Goal: Information Seeking & Learning: Learn about a topic

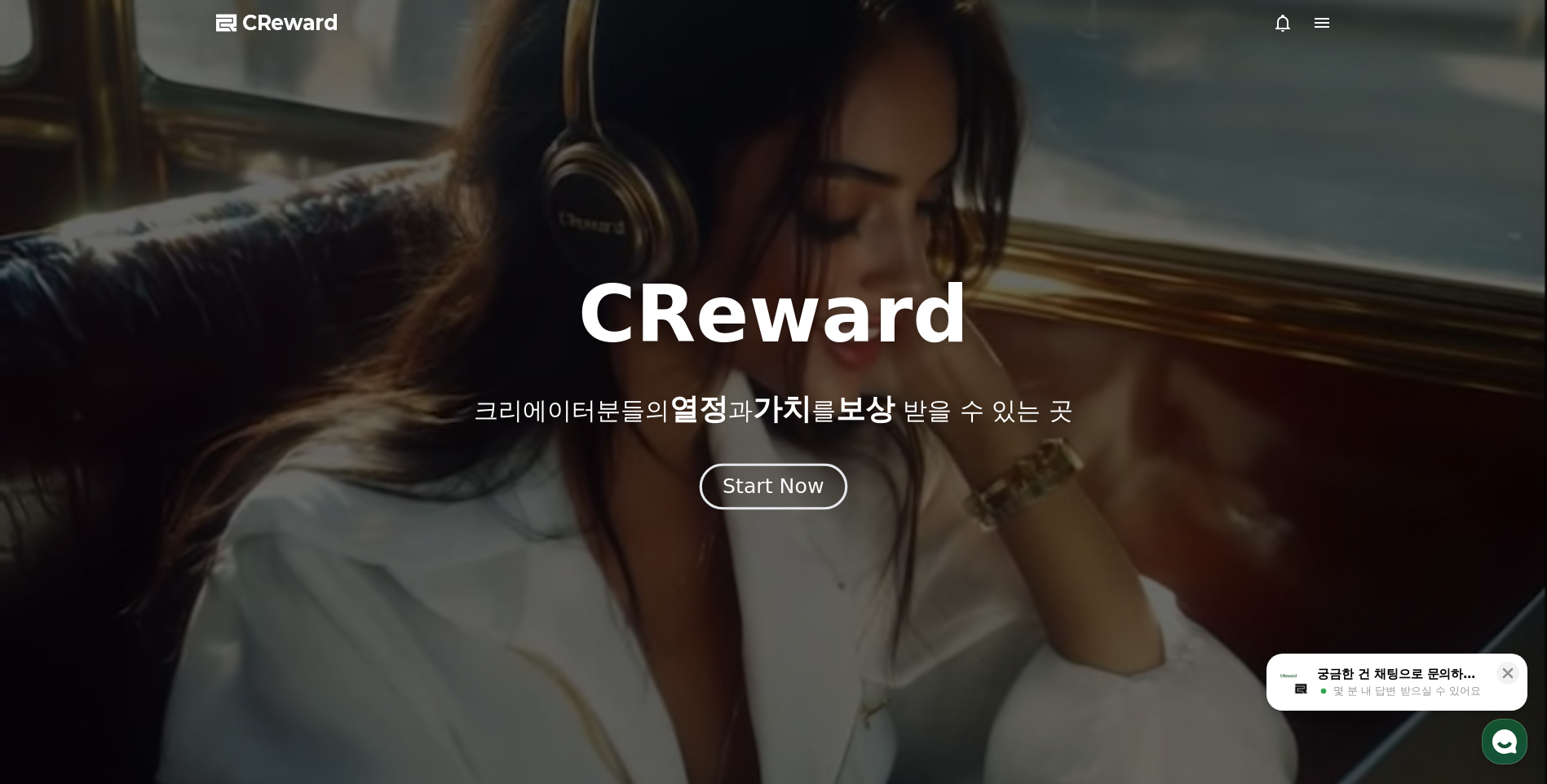
click at [767, 483] on div "Start Now" at bounding box center [772, 486] width 101 height 27
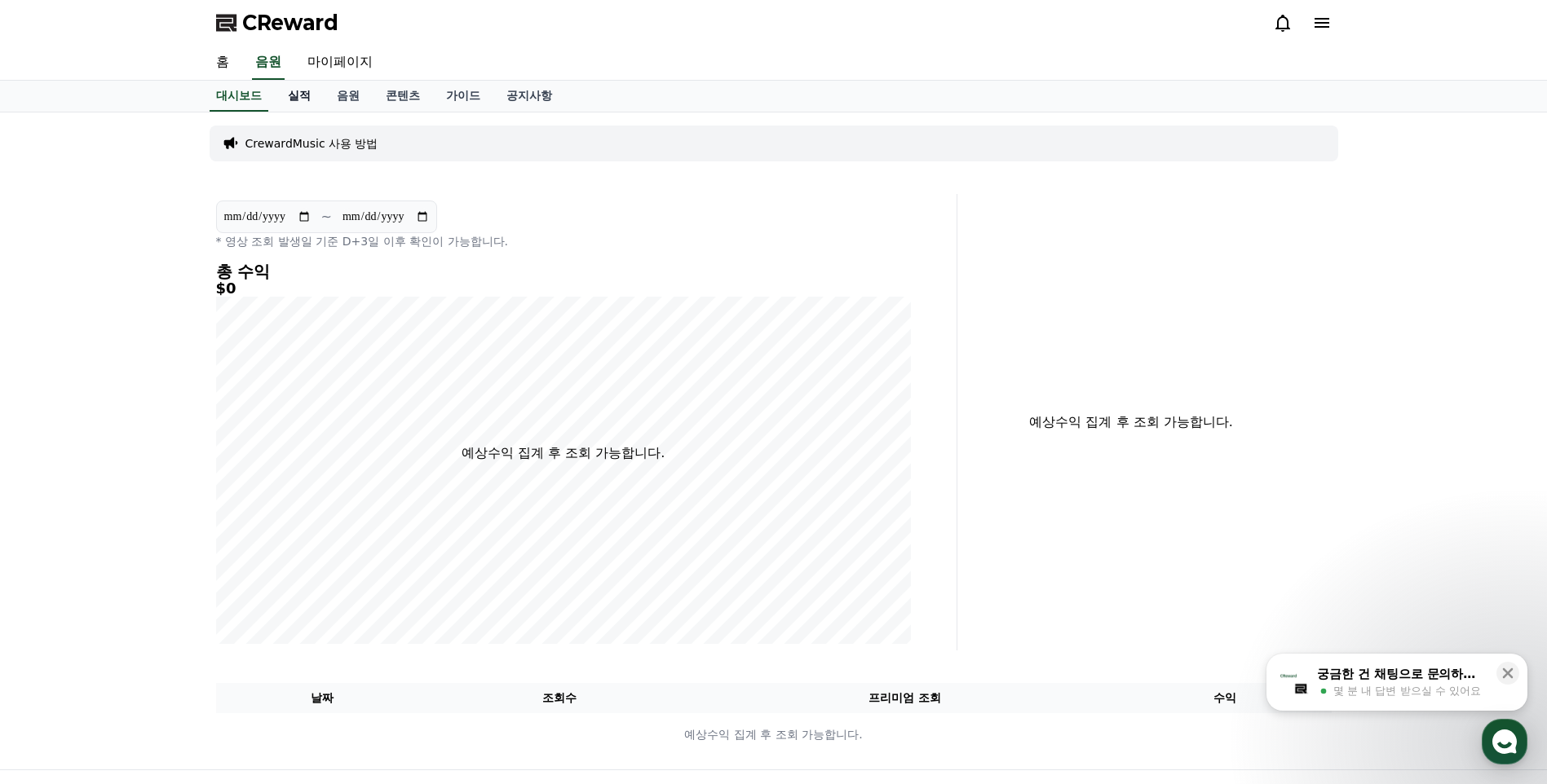
click at [284, 109] on link "실적" at bounding box center [300, 95] width 49 height 31
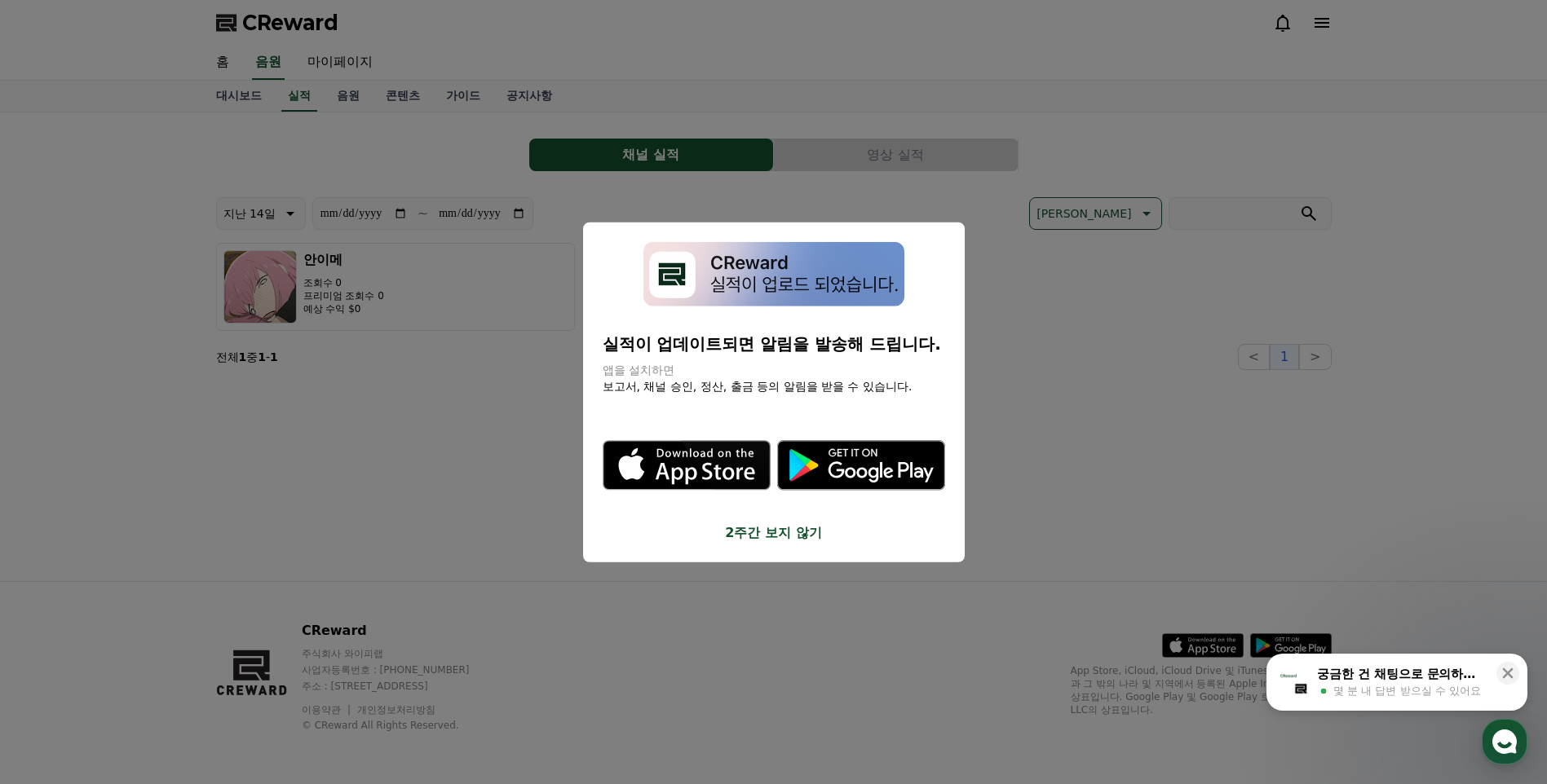
click at [1121, 442] on button "close modal" at bounding box center [773, 392] width 1547 height 784
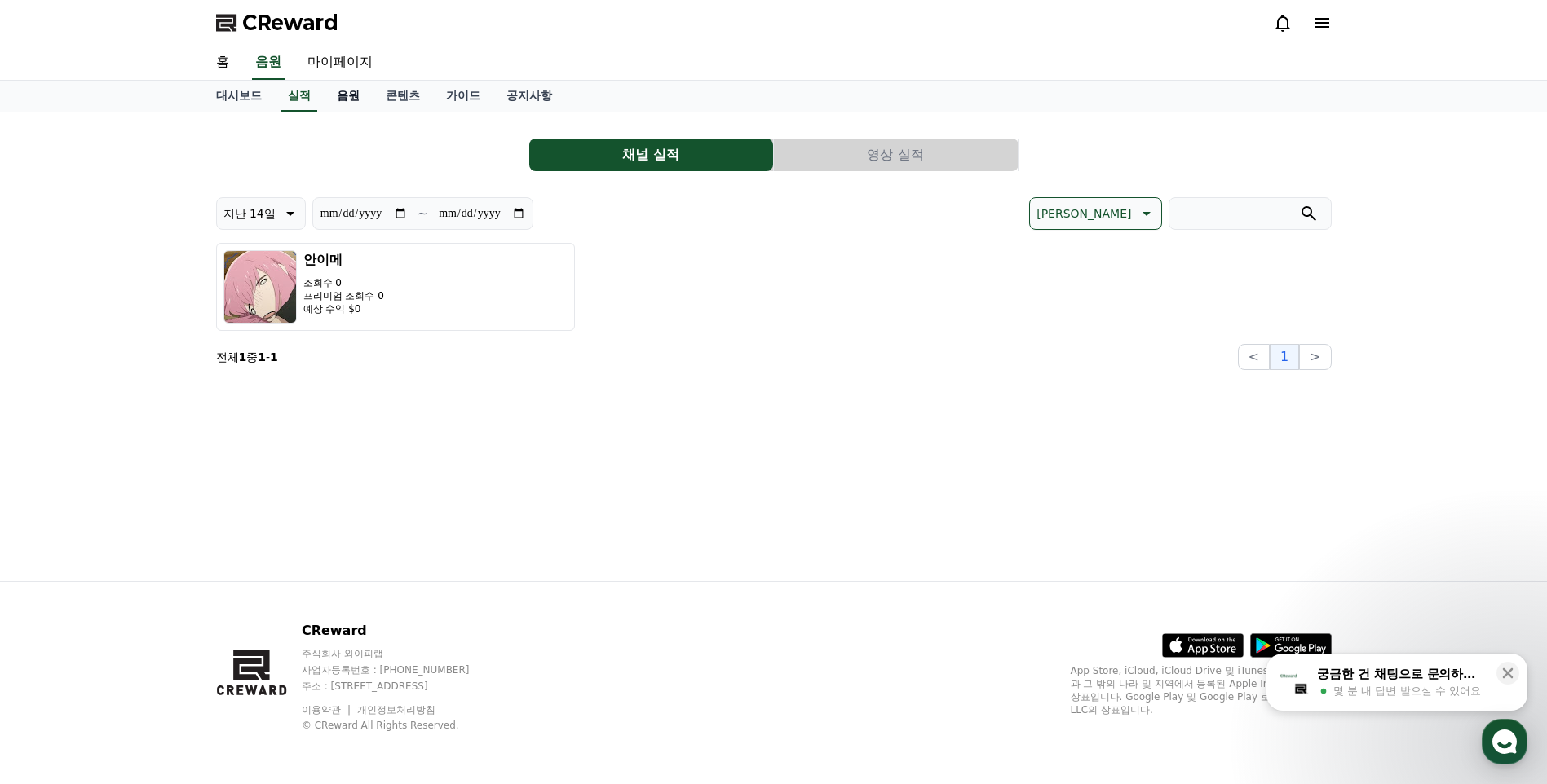
click at [360, 101] on link "음원" at bounding box center [349, 95] width 49 height 31
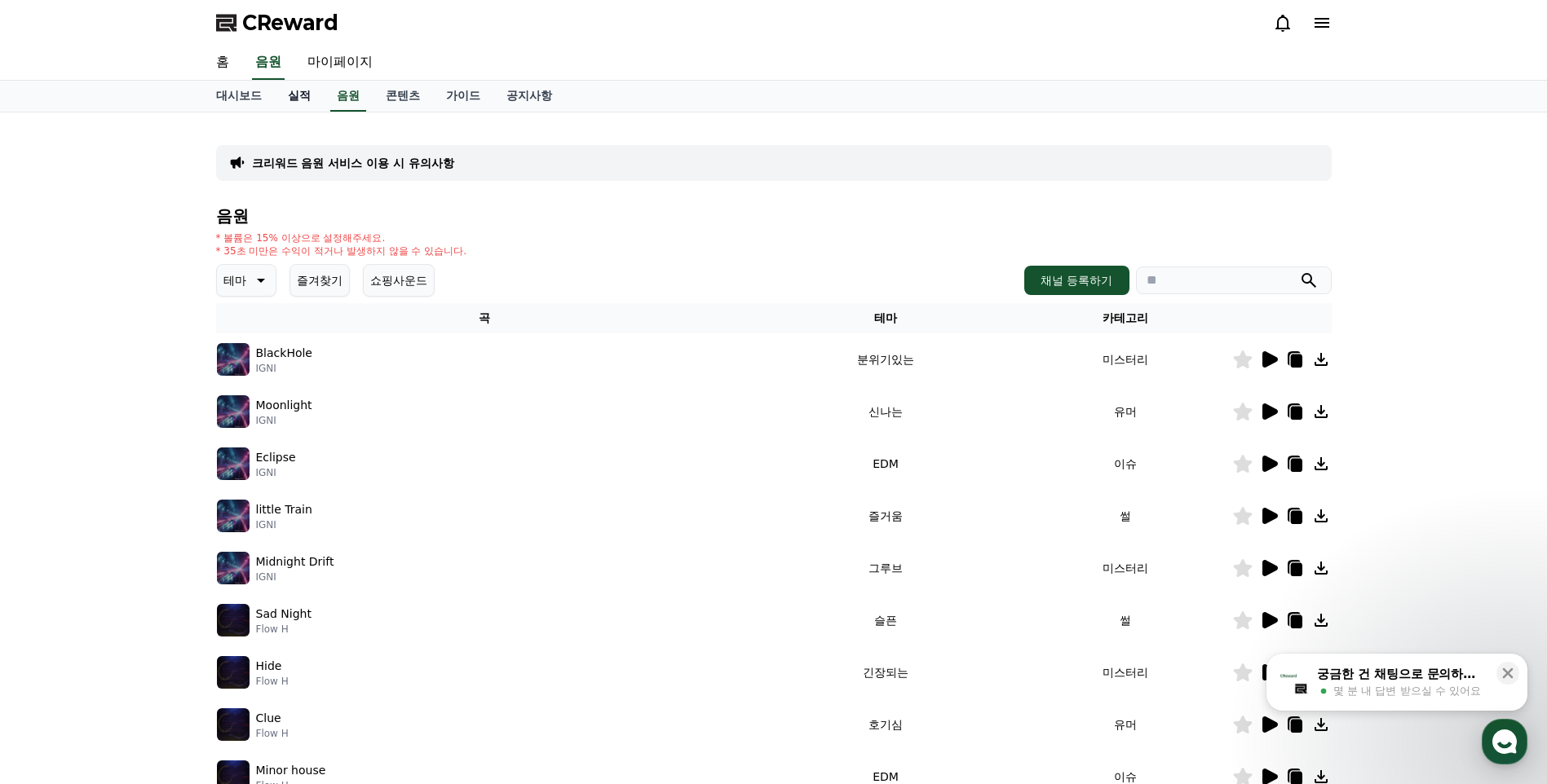
click at [301, 100] on link "실적" at bounding box center [300, 95] width 49 height 31
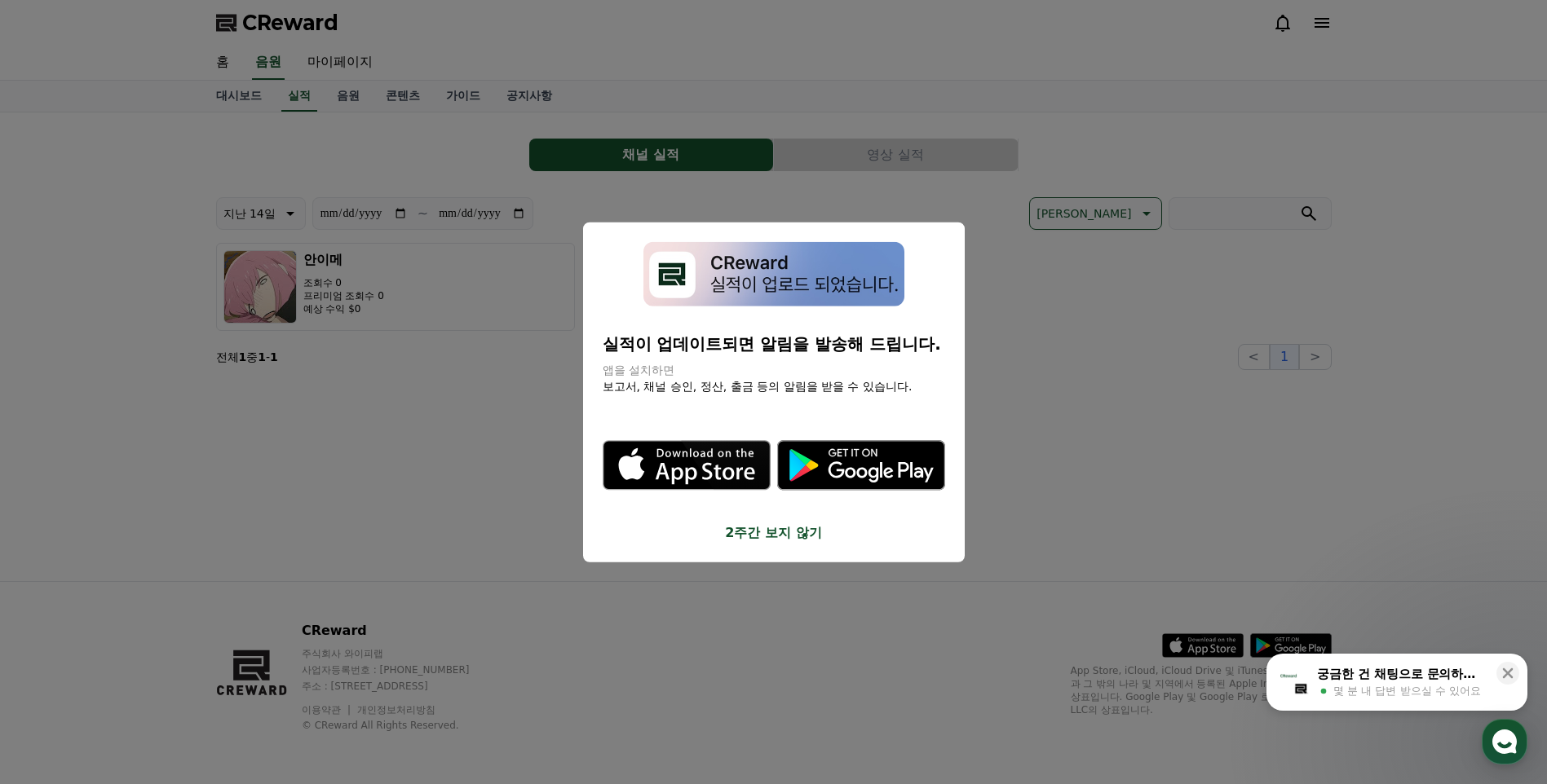
click at [474, 216] on button "close modal" at bounding box center [773, 392] width 1547 height 784
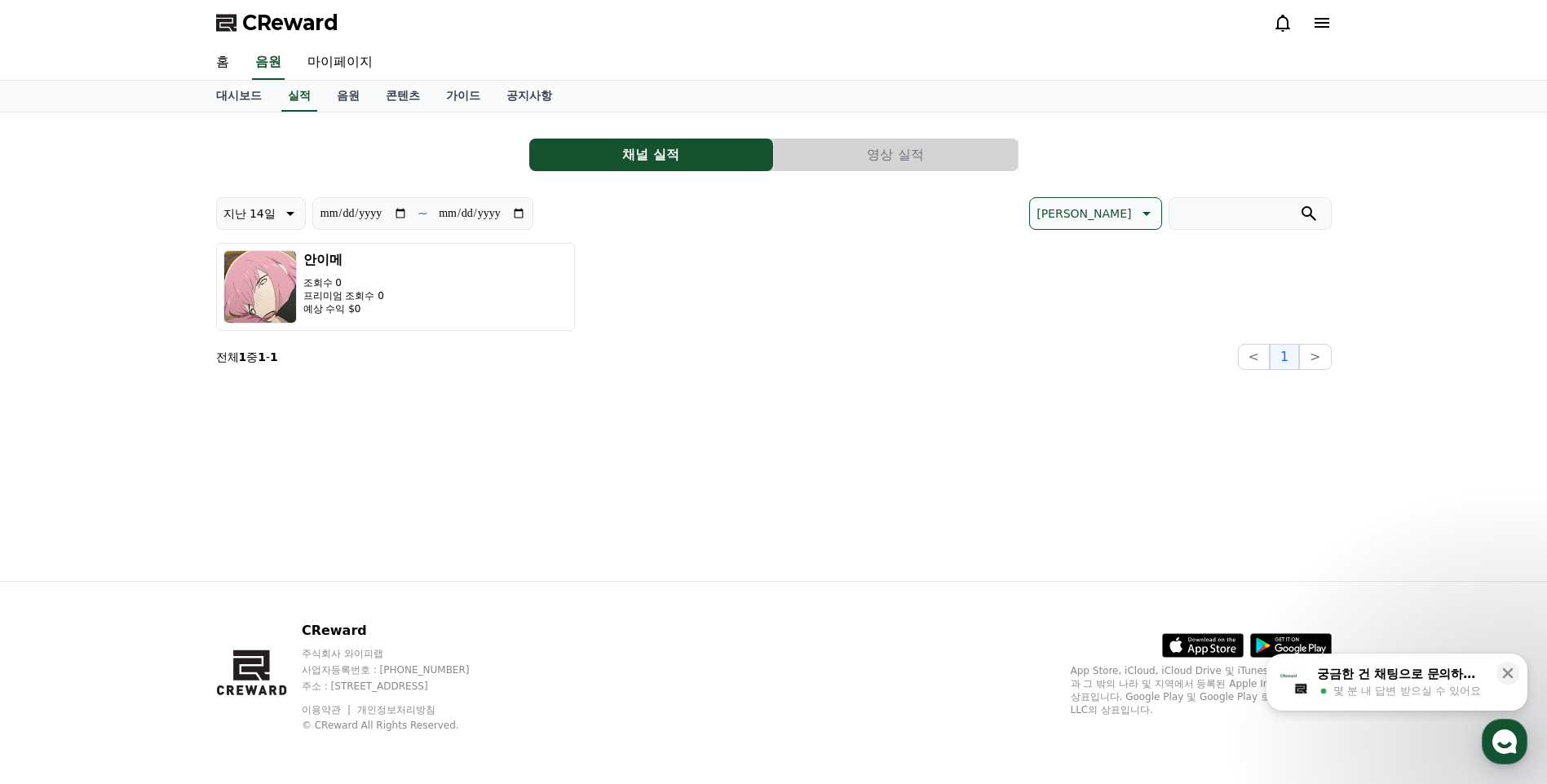
click at [466, 206] on input "**********" at bounding box center [481, 213] width 88 height 18
click at [519, 211] on input "**********" at bounding box center [481, 213] width 88 height 18
click at [755, 330] on div "안이메 조회수 0 프리미엄 조회수 0 예상 수익 $0" at bounding box center [774, 286] width 1115 height 88
click at [420, 89] on link "콘텐츠" at bounding box center [403, 95] width 60 height 31
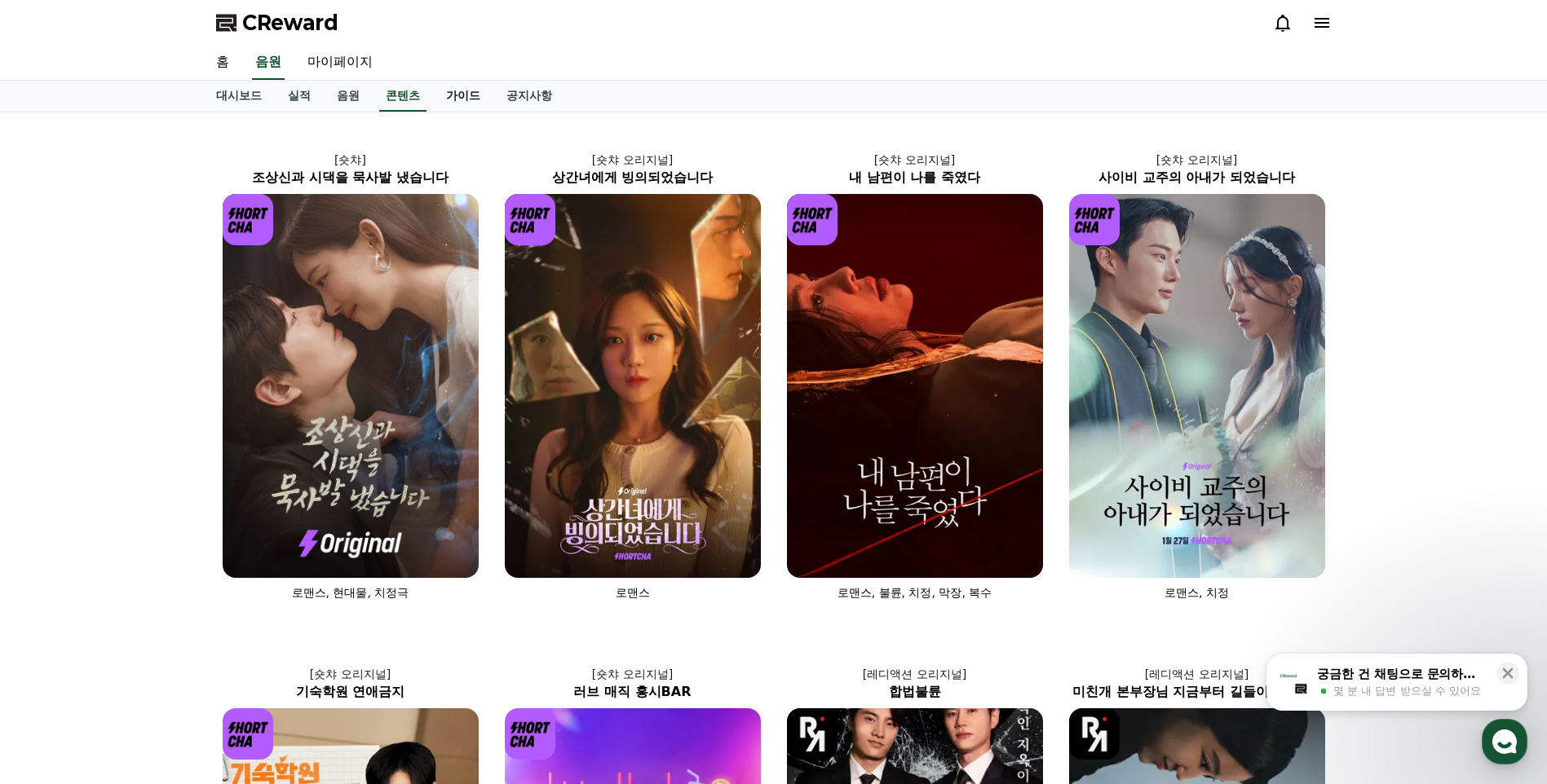
click at [471, 105] on link "가이드" at bounding box center [463, 95] width 60 height 31
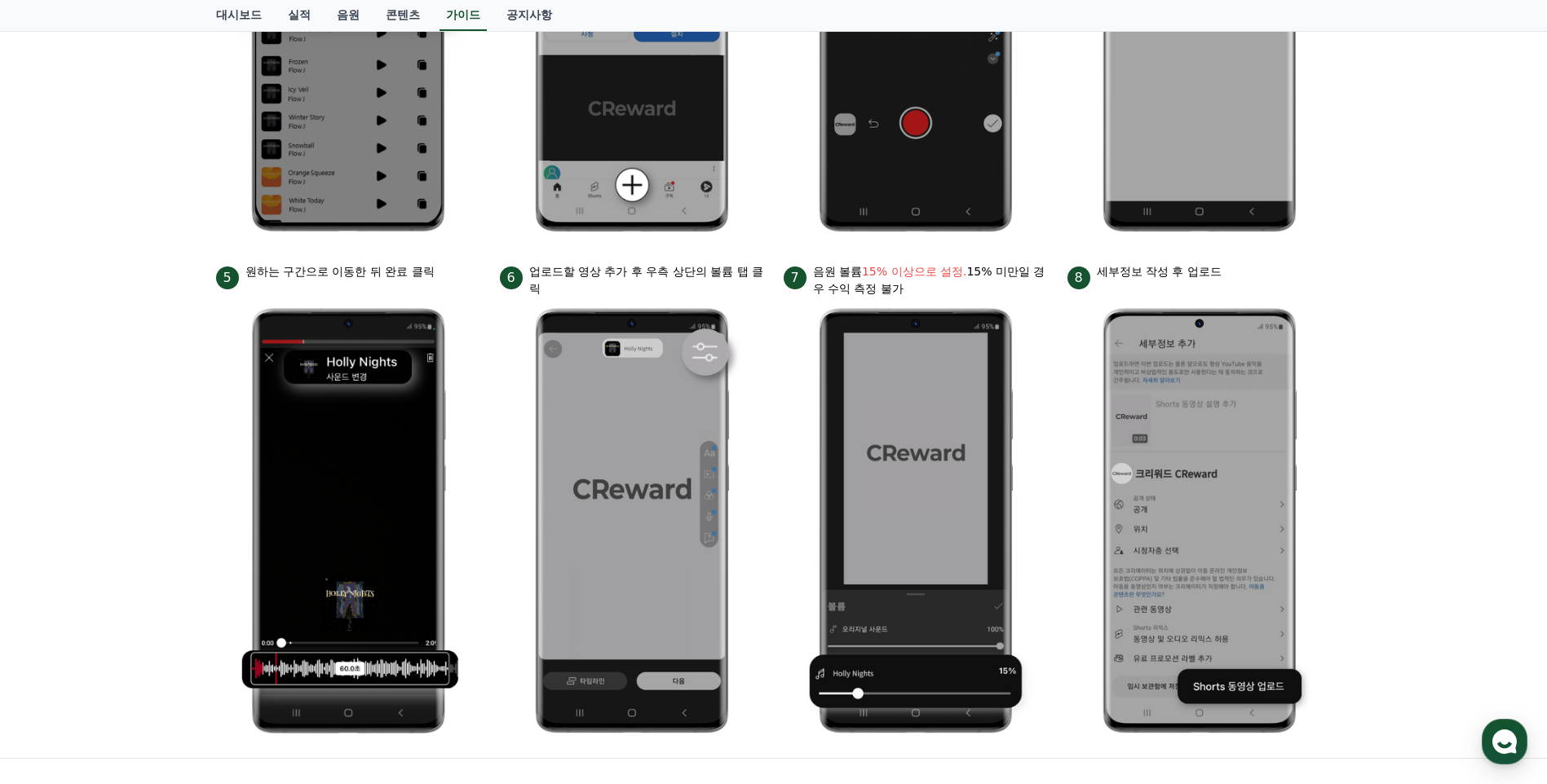
scroll to position [723, 0]
